Goal: Task Accomplishment & Management: Manage account settings

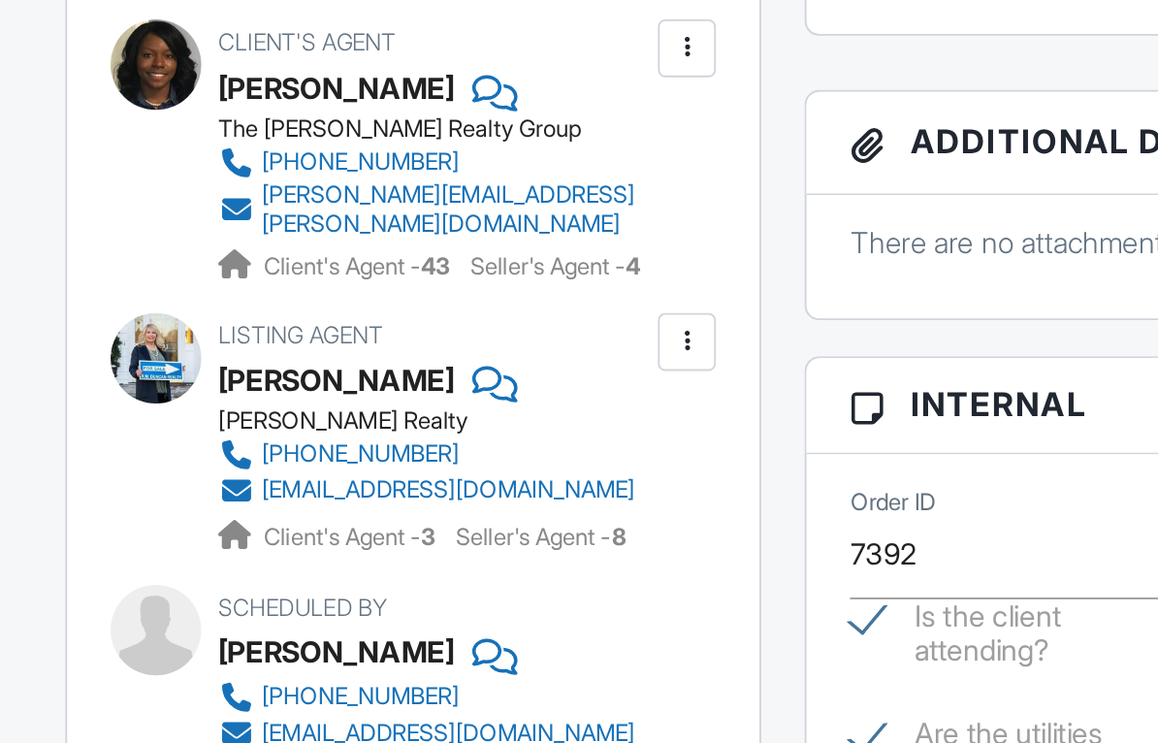
click at [438, 176] on div at bounding box center [447, 185] width 19 height 19
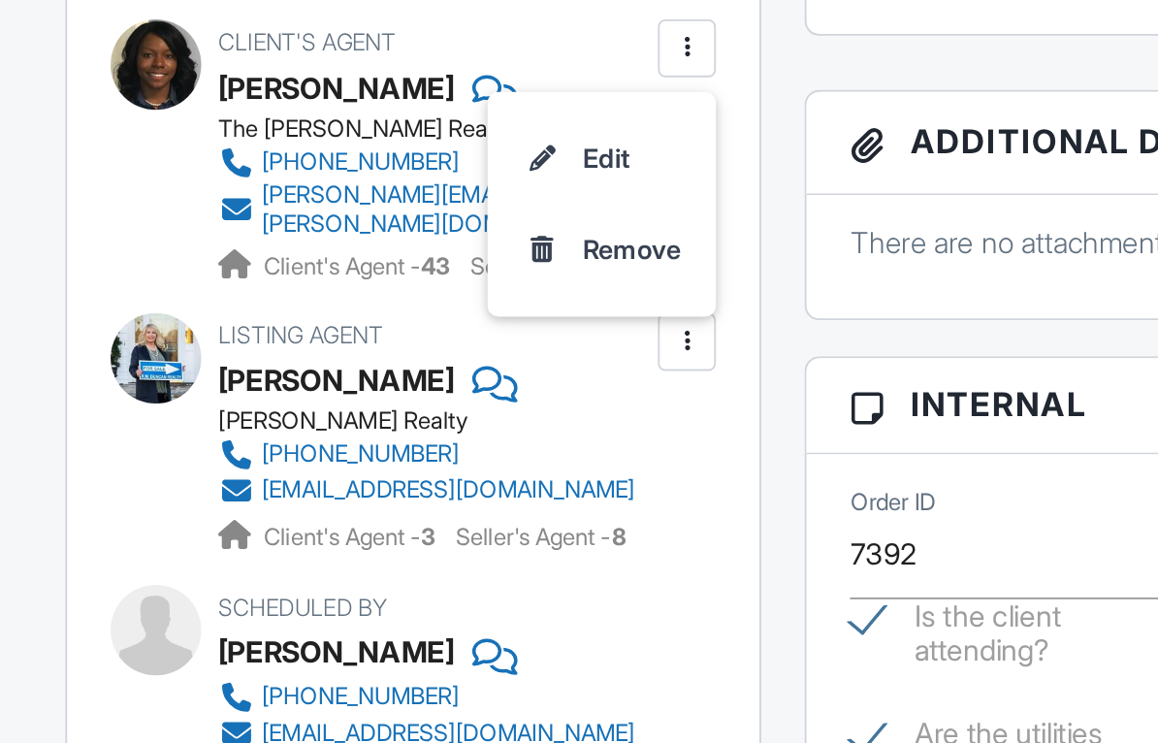
click at [353, 221] on li "Edit" at bounding box center [402, 245] width 99 height 48
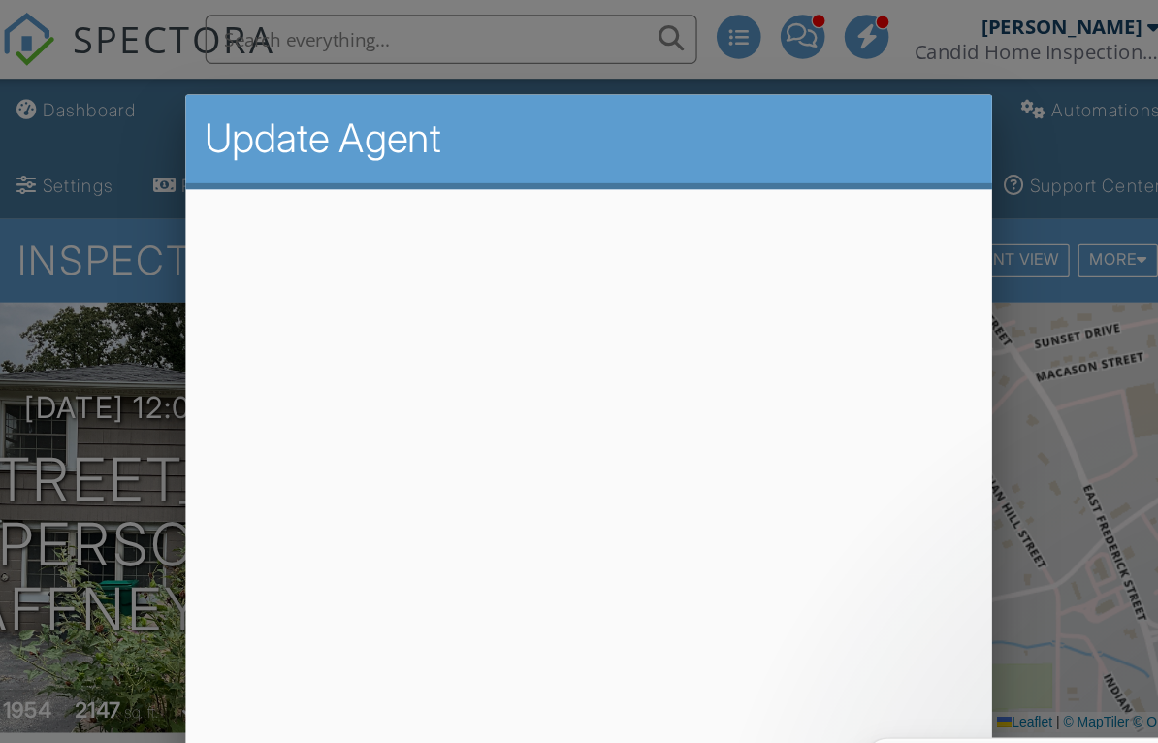
click at [851, 437] on div at bounding box center [579, 367] width 1158 height 929
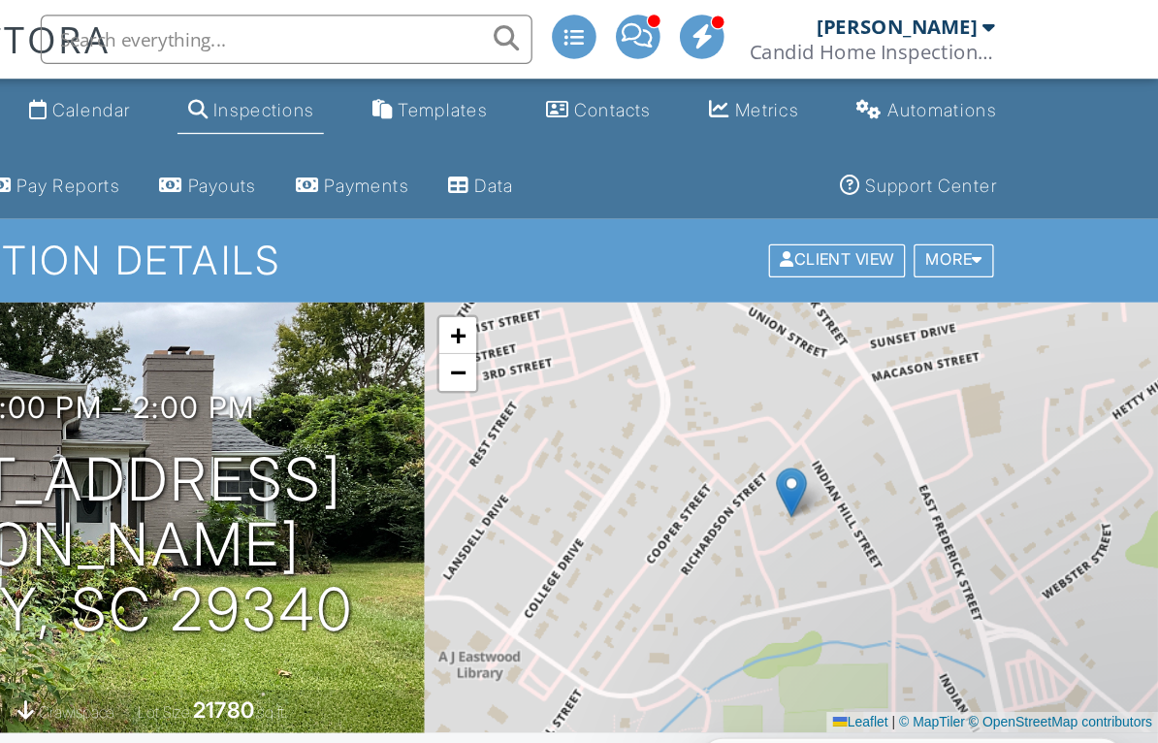
click at [1020, 22] on div at bounding box center [1025, 22] width 10 height 16
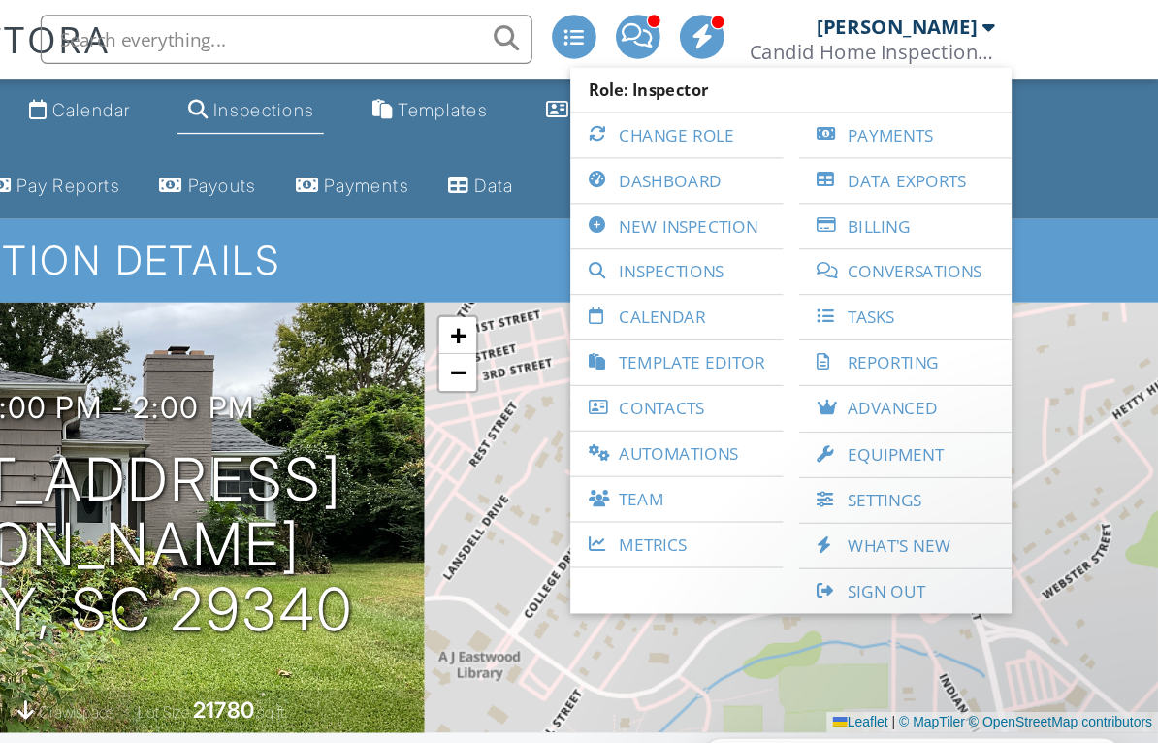
click at [843, 425] on div "+ − Leaflet | © MapTiler © OpenStreetMap contributors" at bounding box center [868, 408] width 579 height 339
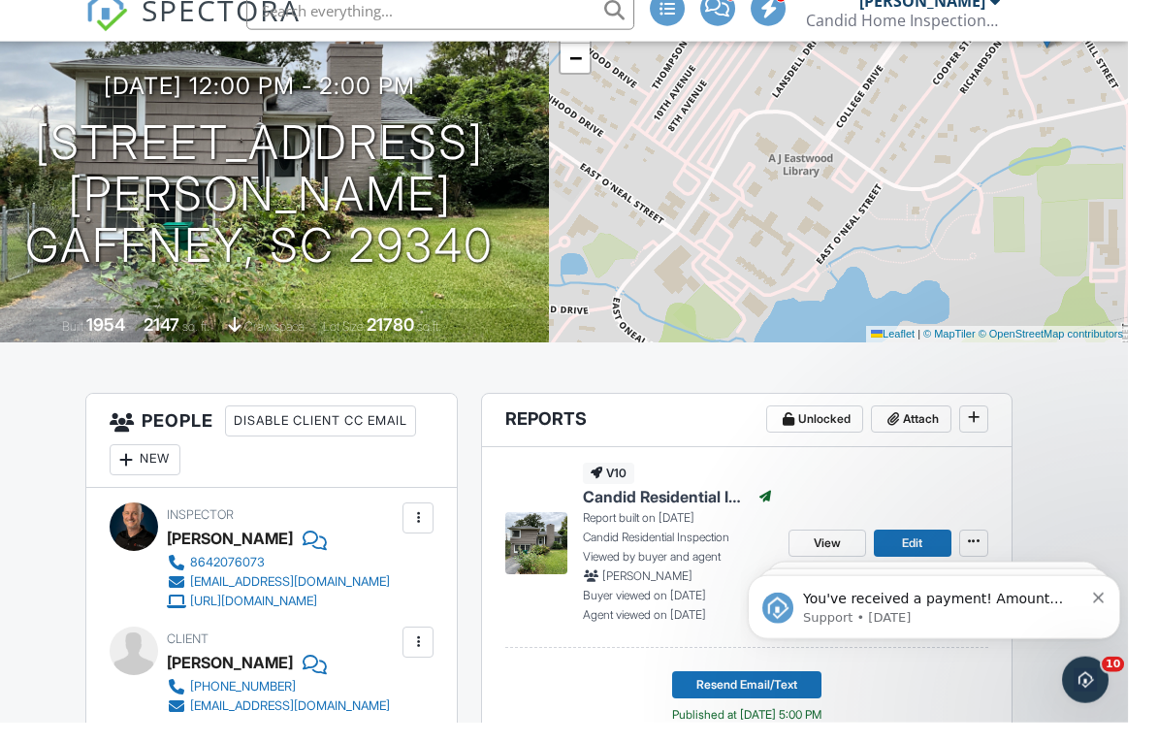
scroll to position [320, 0]
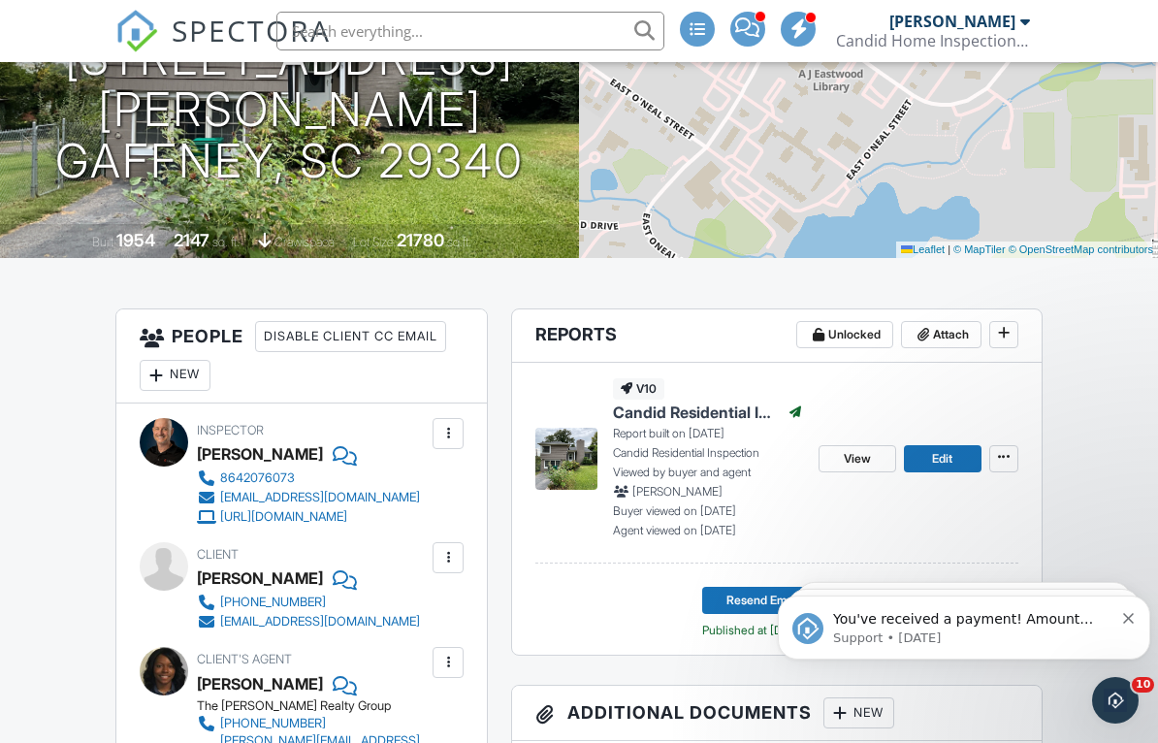
click at [1128, 632] on div "You've received a payment! Amount $545.00 Fee $15.29 Net $529.71 Transaction # …" at bounding box center [963, 627] width 343 height 39
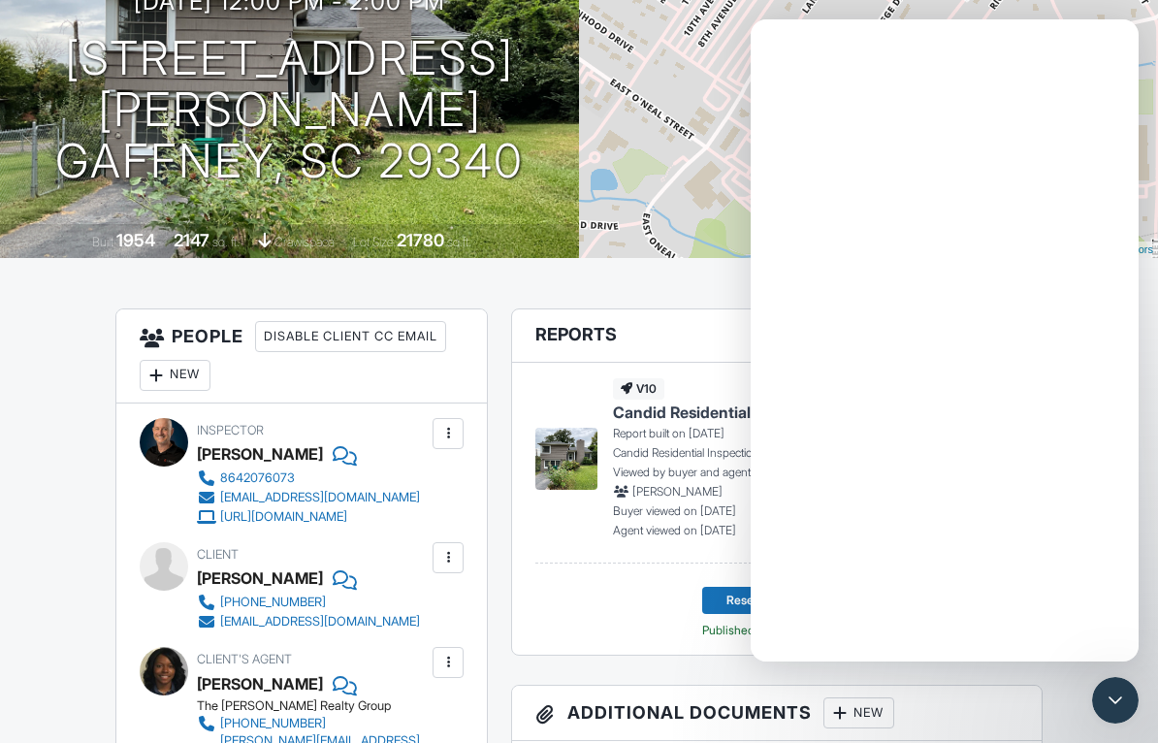
scroll to position [0, 0]
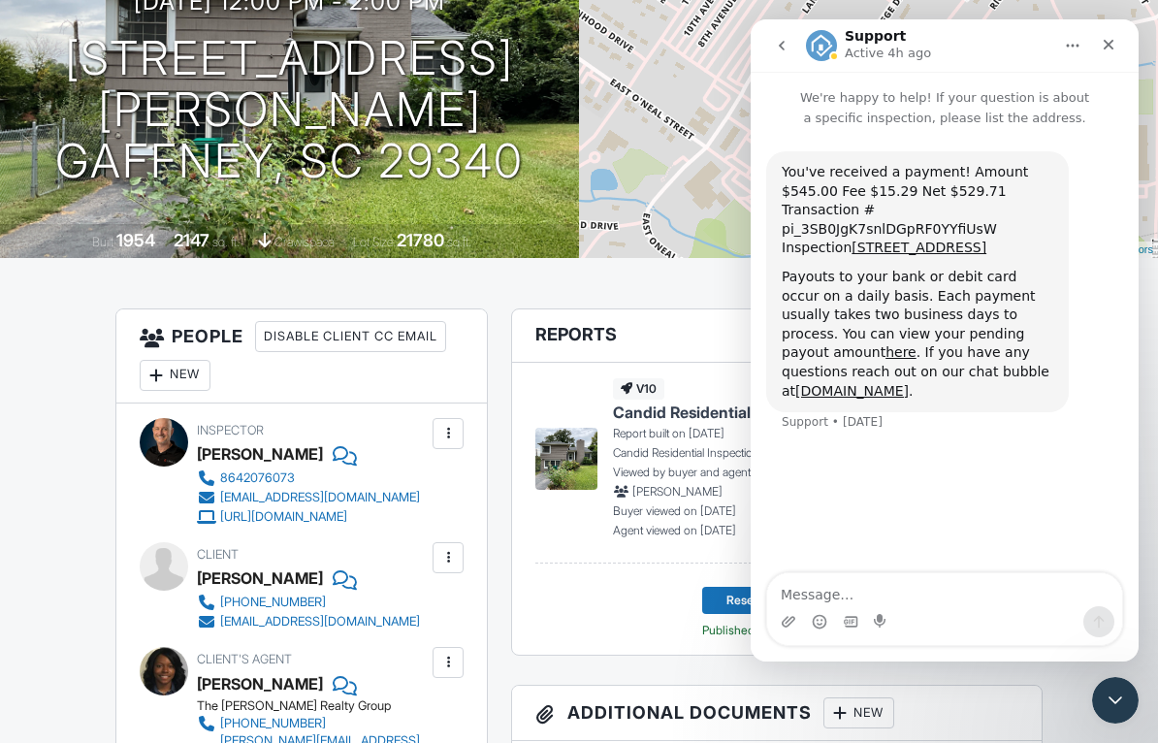
click at [1118, 40] on div "Close" at bounding box center [1108, 44] width 35 height 35
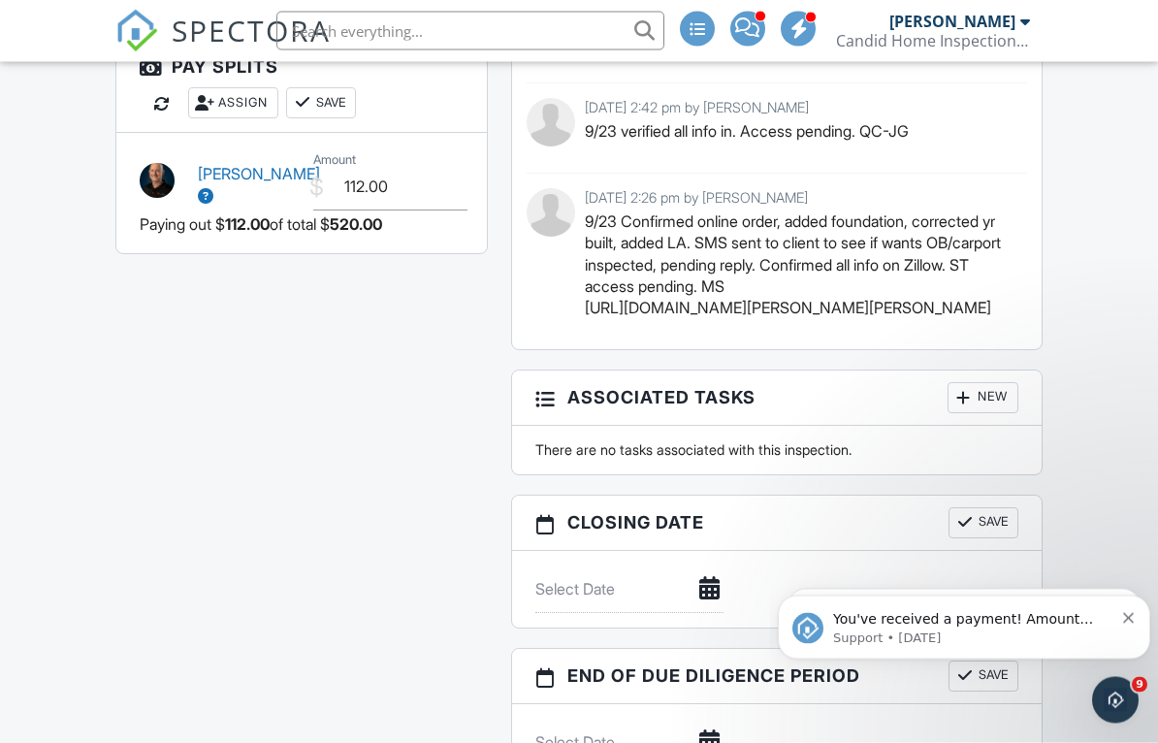
scroll to position [2370, 0]
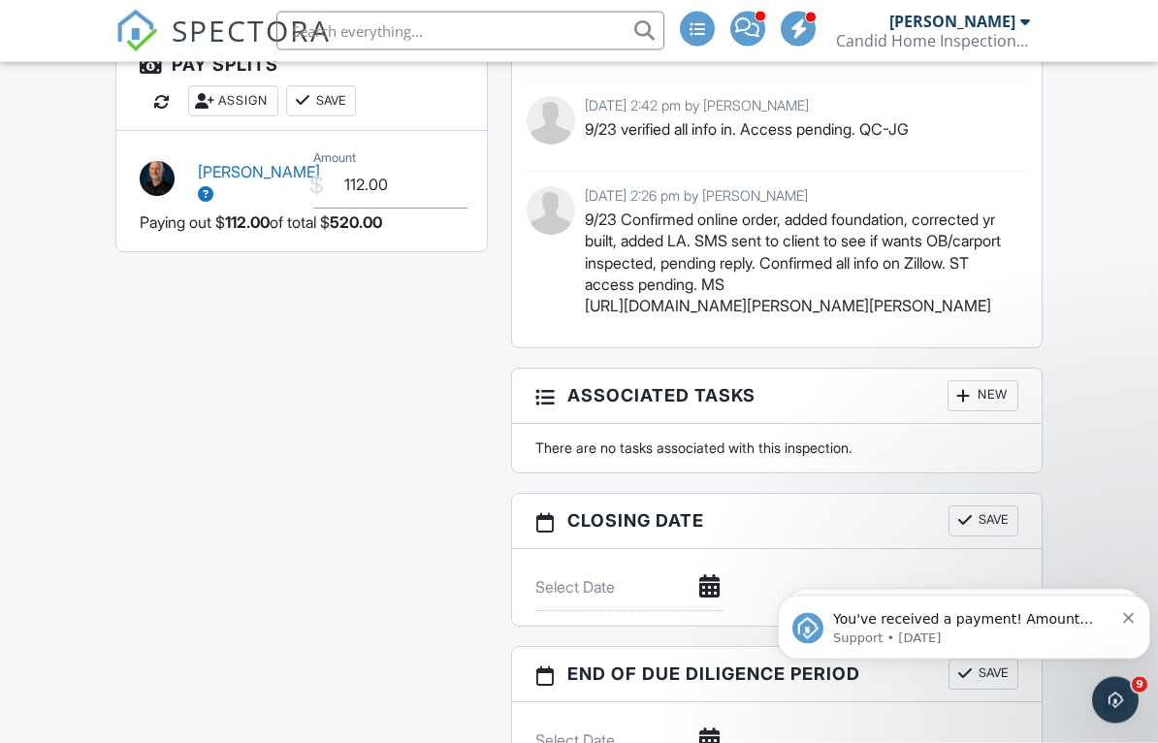
click at [1132, 611] on button "Dismiss notification" at bounding box center [1129, 615] width 13 height 16
click at [1129, 614] on icon "Dismiss notification" at bounding box center [1128, 617] width 11 height 11
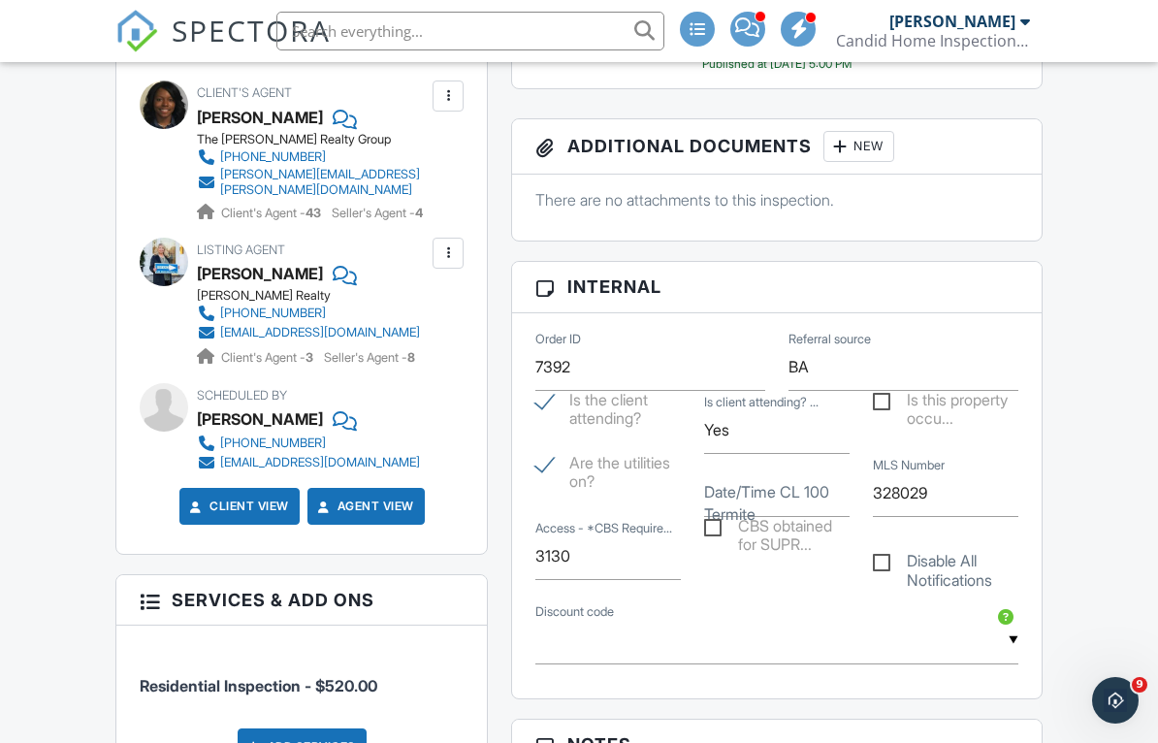
scroll to position [911, 0]
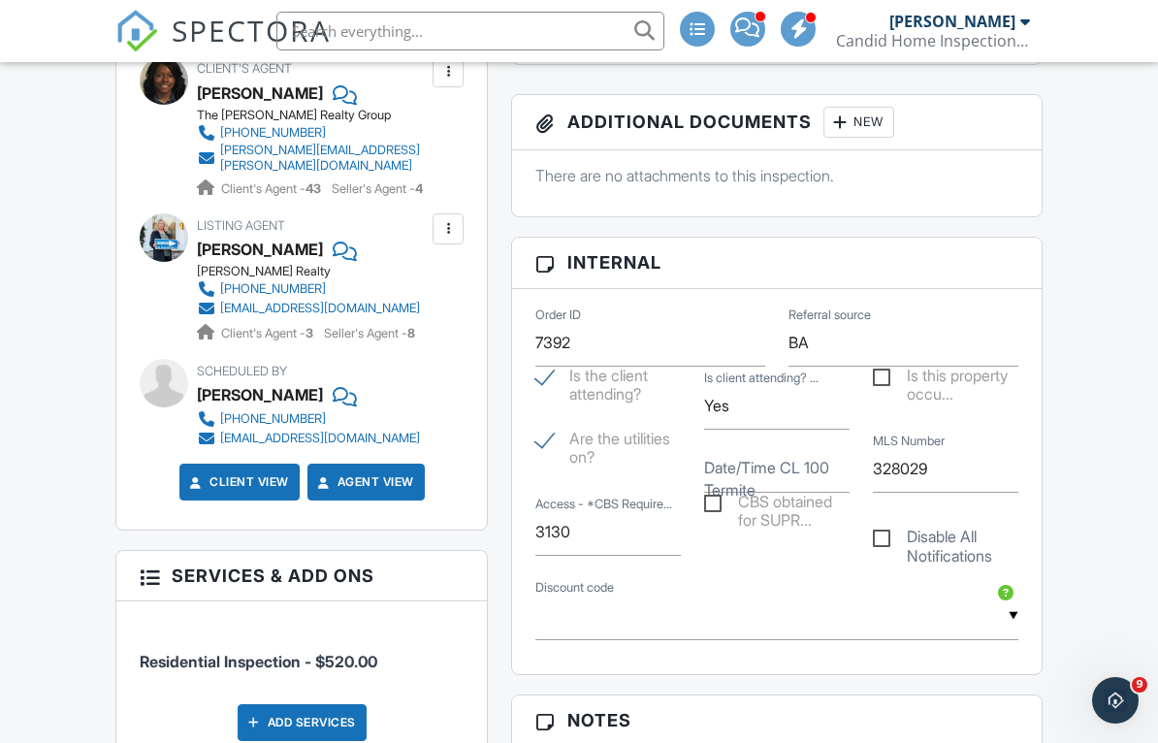
click at [446, 239] on div at bounding box center [447, 228] width 19 height 19
click at [488, 287] on div "Listing Agent [PERSON_NAME] [PERSON_NAME] Realty [PHONE_NUMBER] [EMAIL_ADDRESS]…" at bounding box center [355, 278] width 316 height 130
click at [447, 239] on div at bounding box center [447, 228] width 19 height 19
click at [419, 305] on li "Edit" at bounding box center [402, 288] width 99 height 48
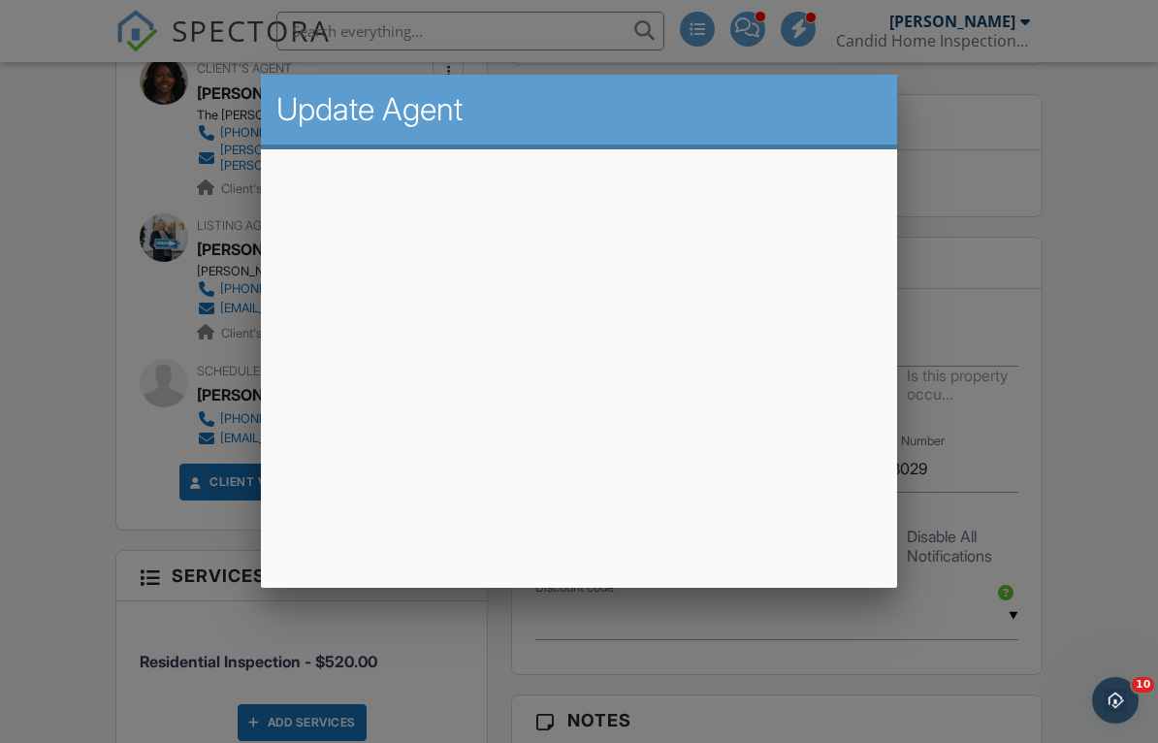
click at [926, 664] on div at bounding box center [579, 367] width 1158 height 929
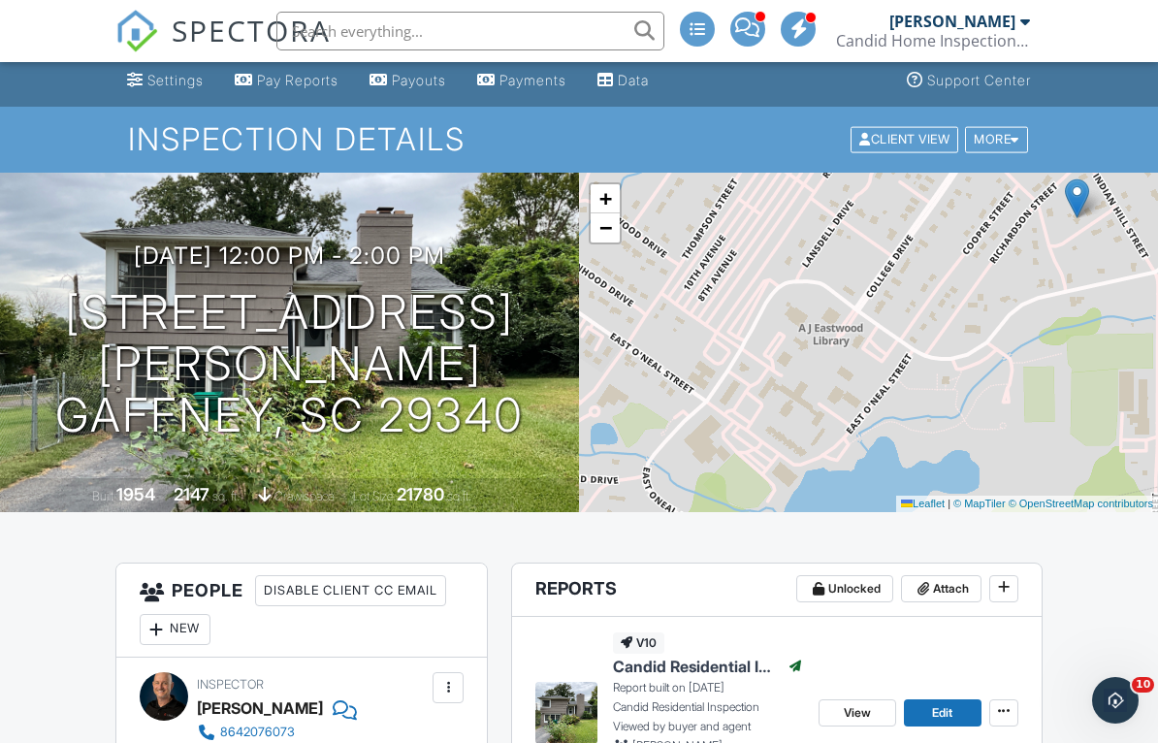
scroll to position [0, 0]
